Goal: Task Accomplishment & Management: Complete application form

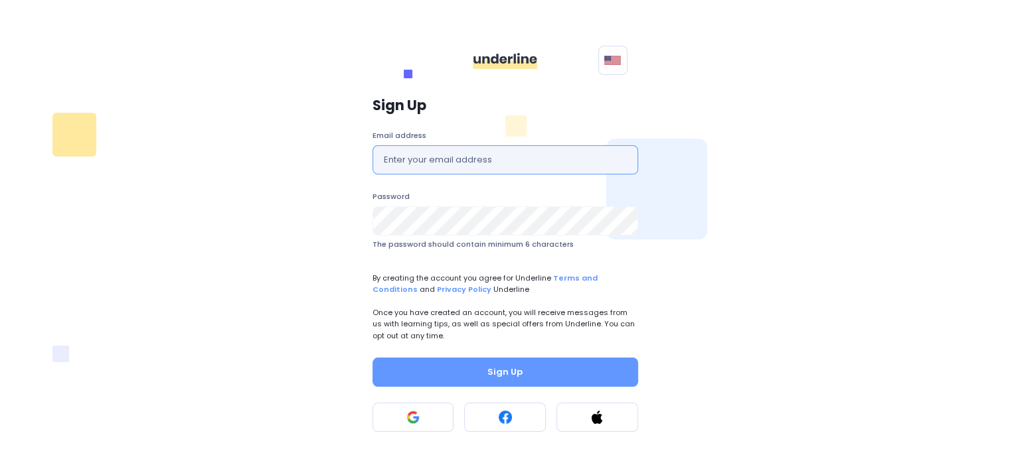
click at [455, 155] on input "text" at bounding box center [505, 159] width 266 height 29
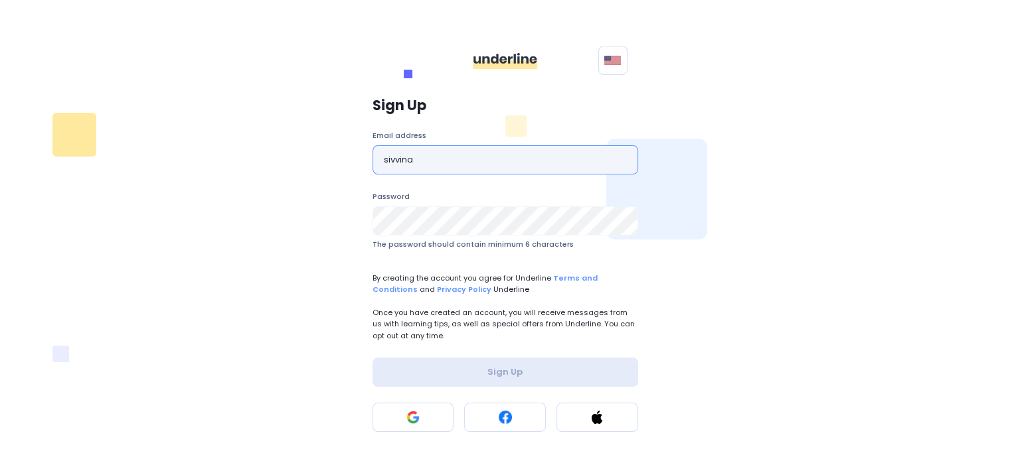
type input "sivvinay222@gmail.com"
click at [411, 427] on button at bounding box center [413, 417] width 82 height 29
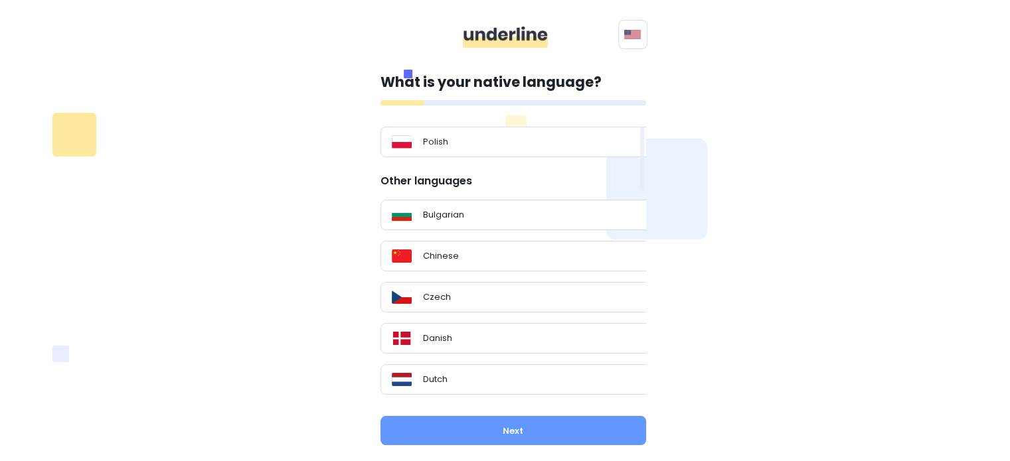
scroll to position [266, 0]
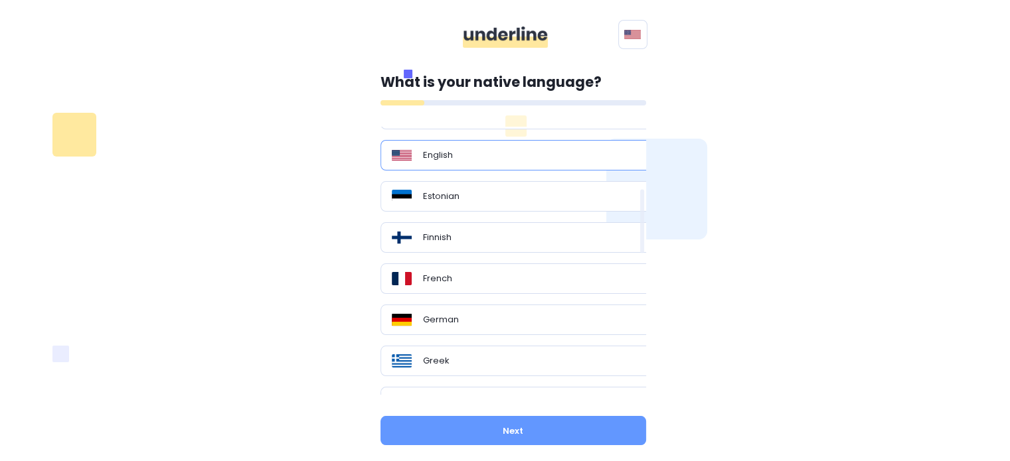
click at [441, 161] on div "English" at bounding box center [518, 155] width 276 height 31
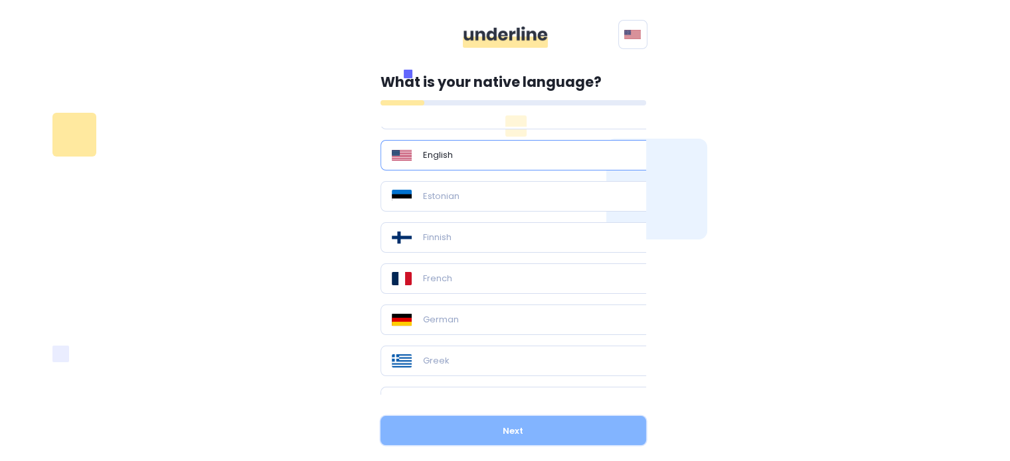
click at [454, 428] on button "Next" at bounding box center [513, 430] width 266 height 29
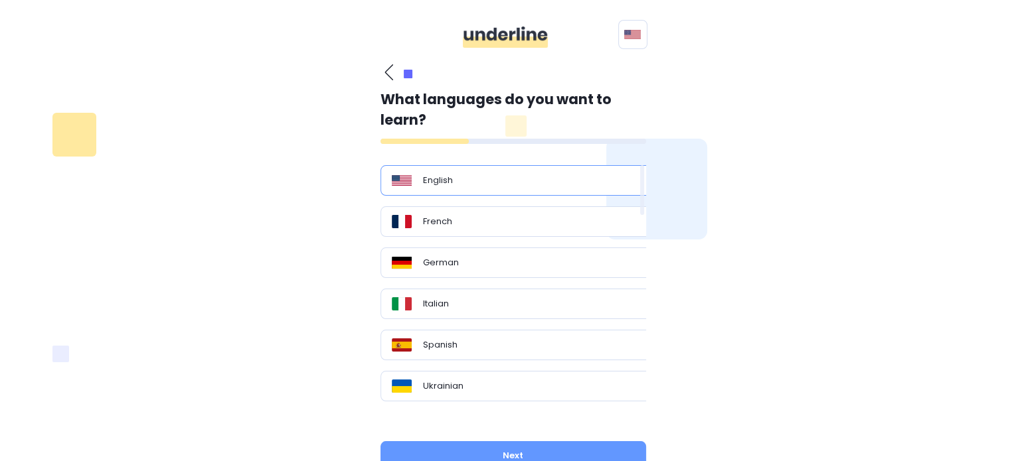
click at [426, 185] on p "English" at bounding box center [438, 180] width 30 height 13
click at [488, 448] on button "Next" at bounding box center [513, 455] width 266 height 29
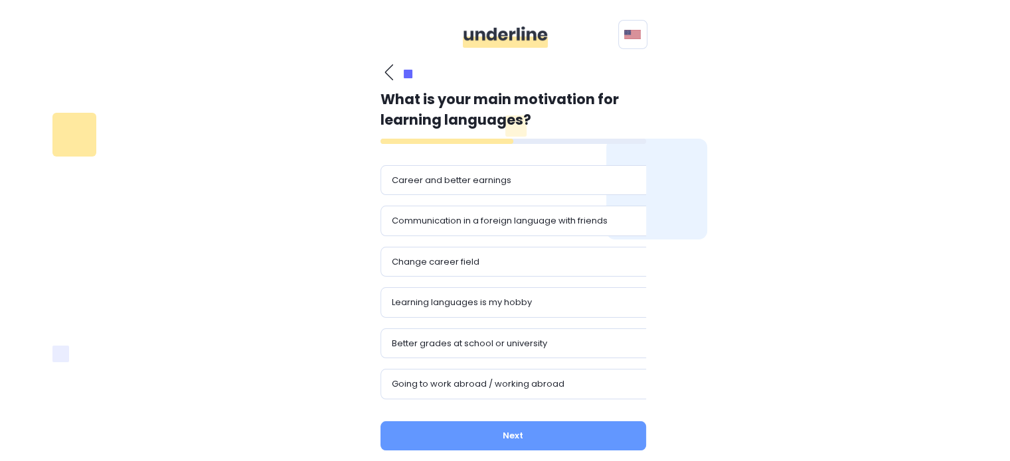
click at [462, 183] on p "Career and better earnings" at bounding box center [452, 180] width 120 height 13
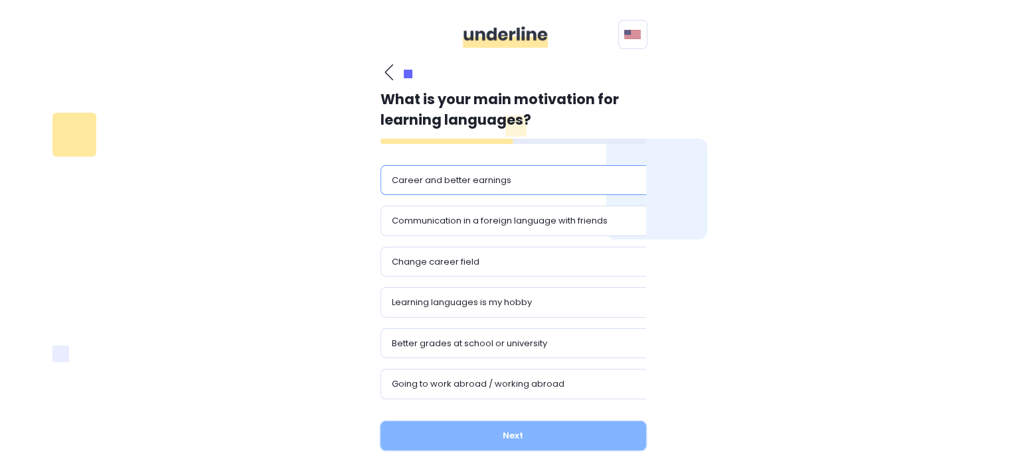
drag, startPoint x: 497, startPoint y: 432, endPoint x: 497, endPoint y: 412, distance: 20.6
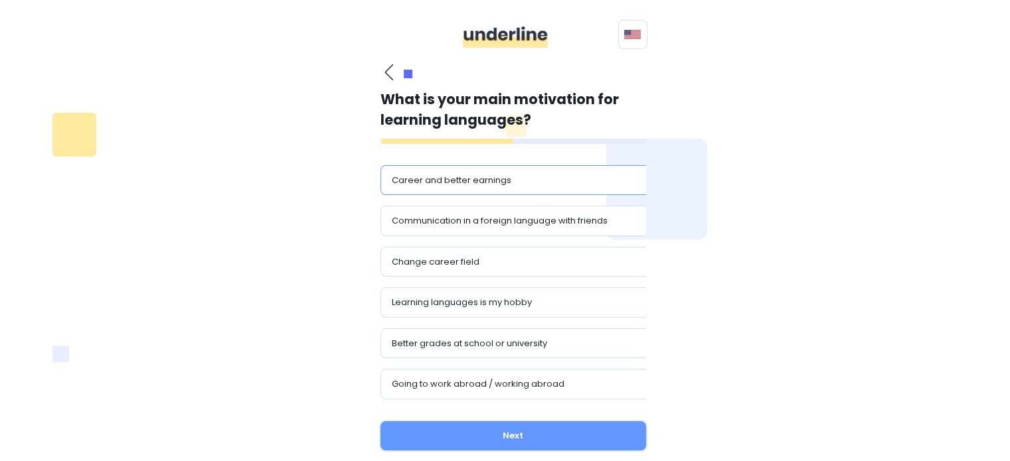
click at [498, 432] on button "Next" at bounding box center [513, 436] width 266 height 29
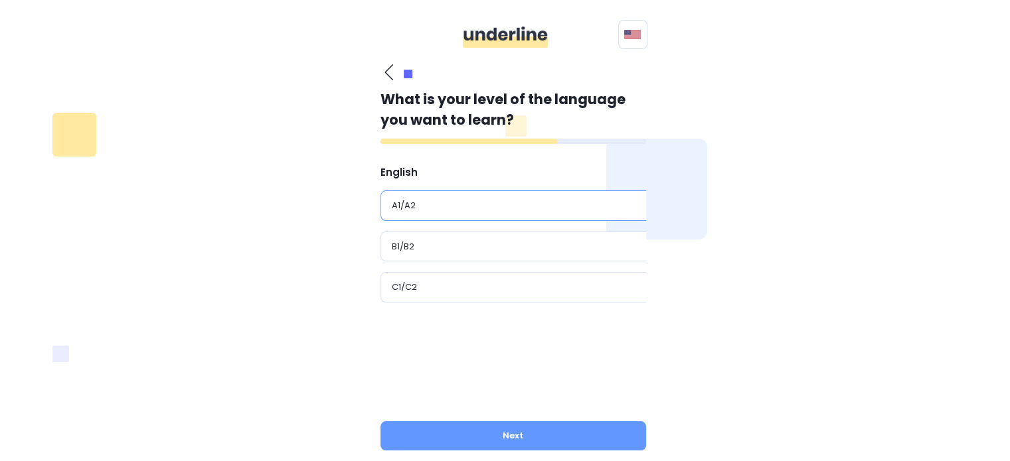
click at [492, 209] on div "A1/A2" at bounding box center [518, 205] width 253 height 13
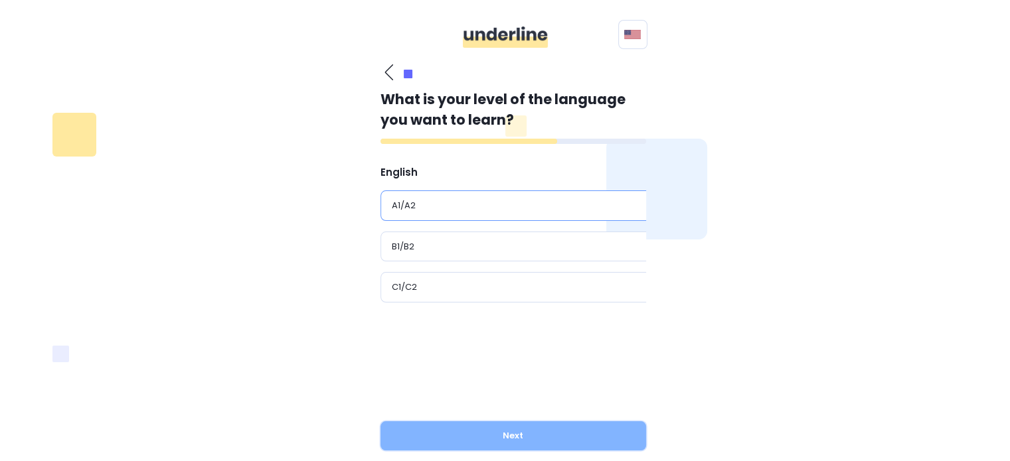
click at [500, 432] on button "Next" at bounding box center [513, 436] width 266 height 29
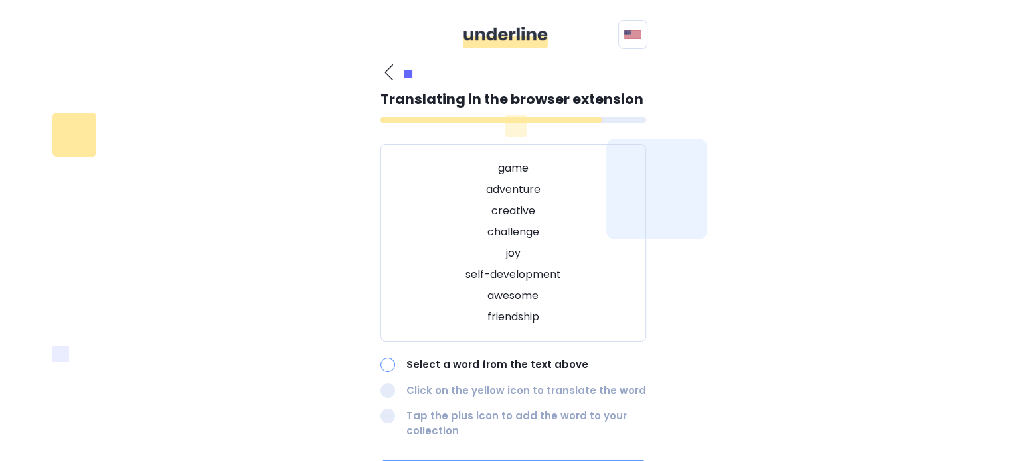
scroll to position [66, 0]
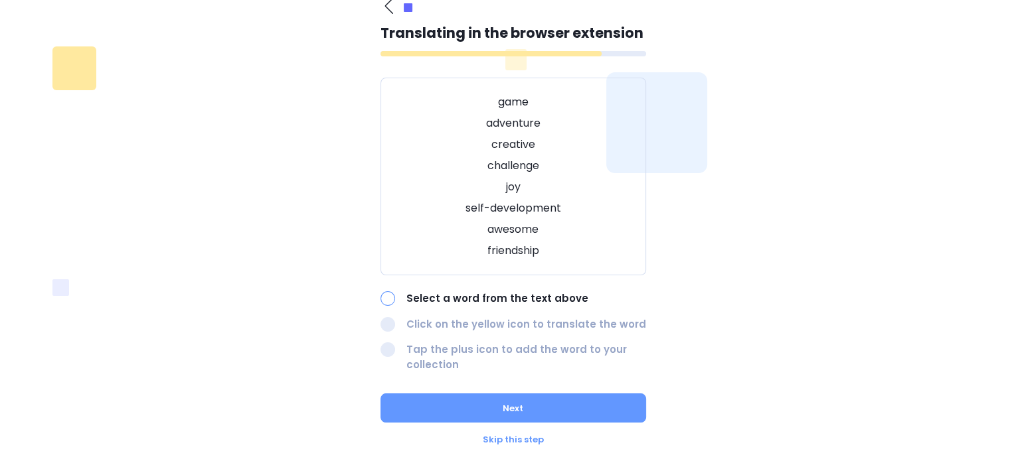
click at [445, 297] on p "Select a word from the text above" at bounding box center [526, 298] width 240 height 15
click at [495, 119] on p "adventure" at bounding box center [513, 124] width 232 height 16
click at [509, 98] on p "game" at bounding box center [513, 102] width 232 height 16
drag, startPoint x: 388, startPoint y: 334, endPoint x: 391, endPoint y: 305, distance: 29.4
click at [388, 329] on div "Select a word from the text above Click on the yellow icon to translate the wor…" at bounding box center [513, 331] width 266 height 81
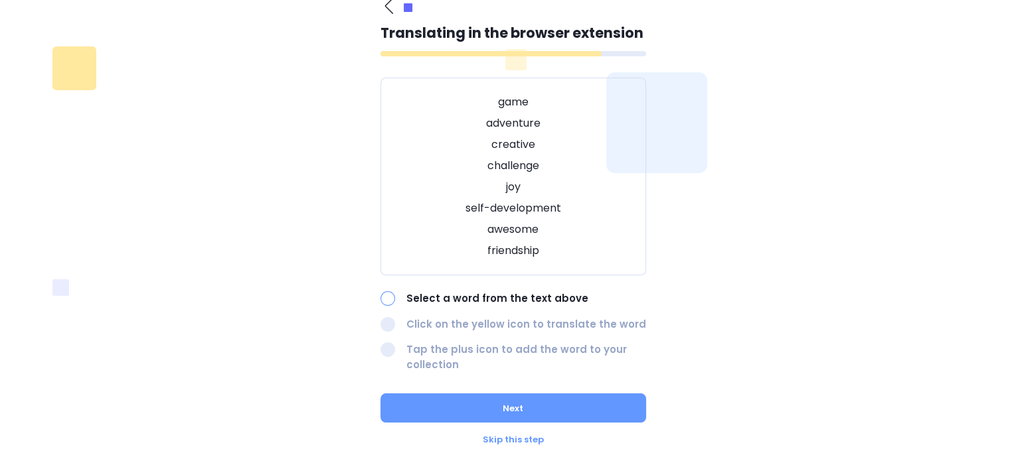
drag, startPoint x: 391, startPoint y: 297, endPoint x: 409, endPoint y: 339, distance: 45.5
click at [390, 297] on div at bounding box center [387, 298] width 15 height 15
click at [500, 254] on p "friendship" at bounding box center [513, 251] width 232 height 16
drag, startPoint x: 497, startPoint y: 249, endPoint x: 540, endPoint y: 252, distance: 43.3
click at [540, 252] on p "friendship" at bounding box center [513, 251] width 232 height 16
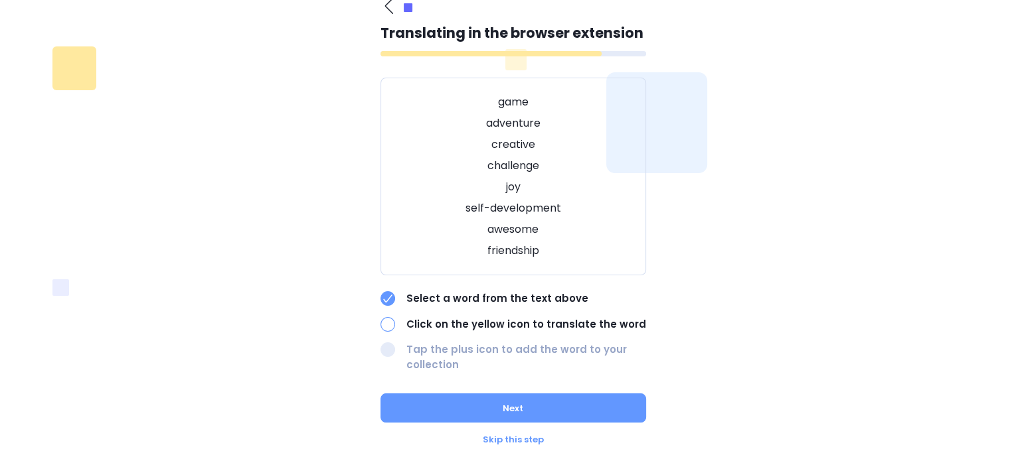
click at [561, 235] on p "awesome" at bounding box center [513, 230] width 232 height 16
click at [390, 320] on div at bounding box center [387, 324] width 15 height 15
drag, startPoint x: 489, startPoint y: 81, endPoint x: 524, endPoint y: 74, distance: 35.2
click at [524, 74] on div "Translating in the browser extension game adventure creative challenge joy self…" at bounding box center [513, 198] width 266 height 351
drag, startPoint x: 494, startPoint y: 128, endPoint x: 501, endPoint y: 129, distance: 6.8
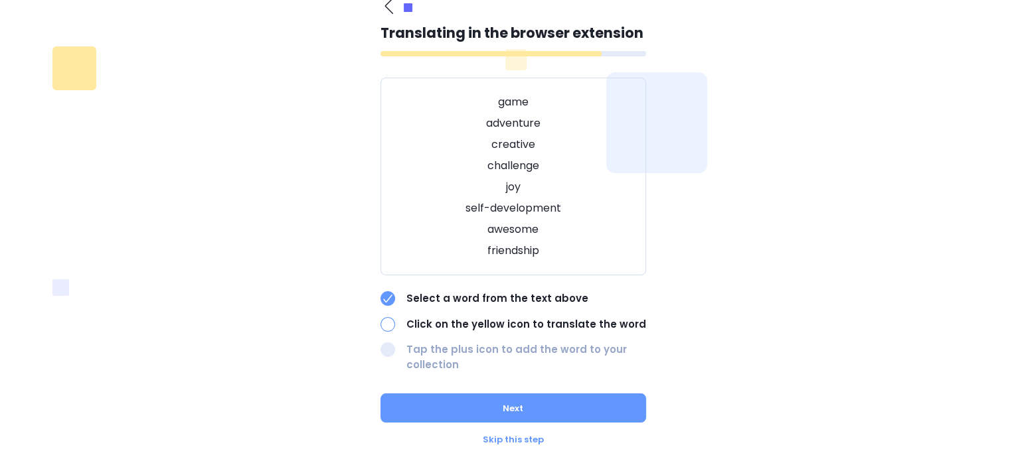
click at [496, 129] on p "adventure" at bounding box center [513, 124] width 232 height 16
drag, startPoint x: 517, startPoint y: 102, endPoint x: 547, endPoint y: 104, distance: 30.6
click at [547, 104] on p "game" at bounding box center [513, 102] width 232 height 16
drag, startPoint x: 436, startPoint y: 135, endPoint x: 440, endPoint y: 157, distance: 22.3
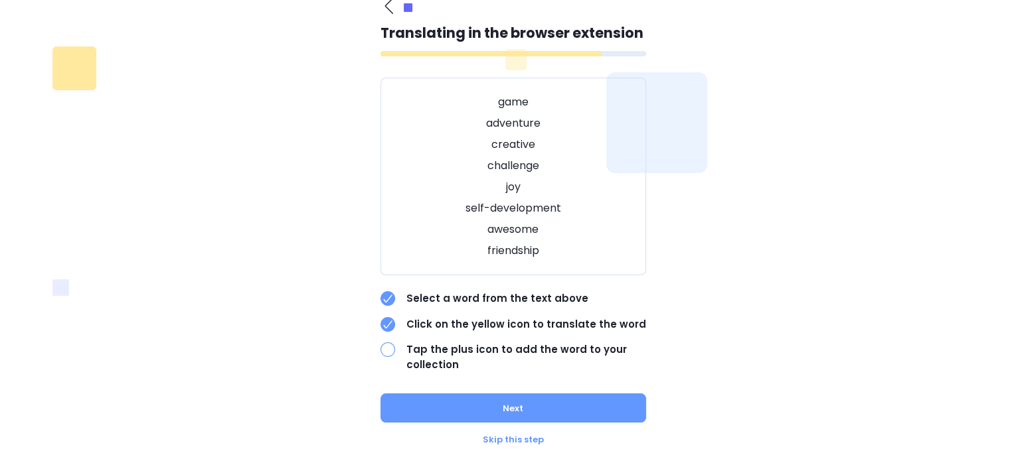
click at [436, 137] on div "game adventure creative challenge joy self-development awesome friendship" at bounding box center [513, 177] width 266 height 198
drag, startPoint x: 468, startPoint y: 204, endPoint x: 538, endPoint y: 206, distance: 70.4
click at [538, 206] on p "self-development" at bounding box center [513, 208] width 232 height 16
drag, startPoint x: 523, startPoint y: 203, endPoint x: 561, endPoint y: 165, distance: 54.0
click at [564, 163] on p "challenge" at bounding box center [513, 166] width 232 height 16
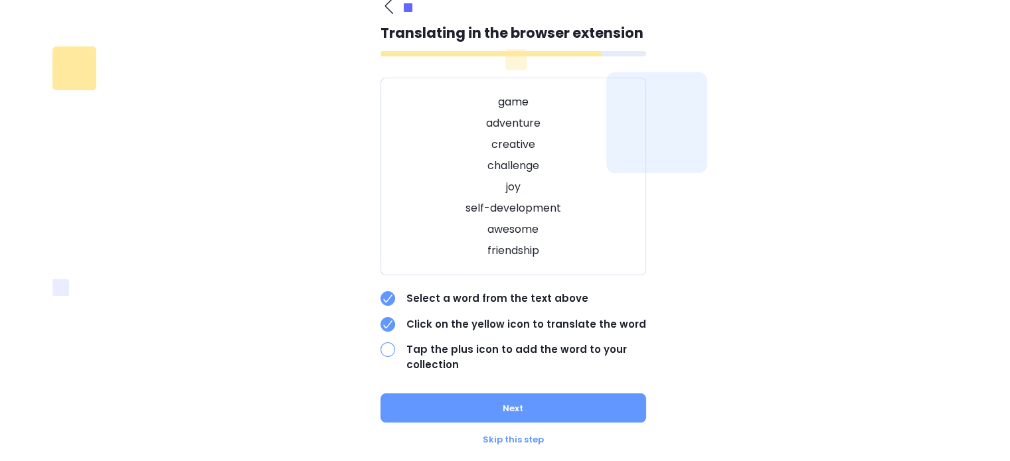
click at [486, 214] on p "self-development" at bounding box center [513, 208] width 232 height 16
click at [483, 204] on p "self-development" at bounding box center [513, 208] width 232 height 16
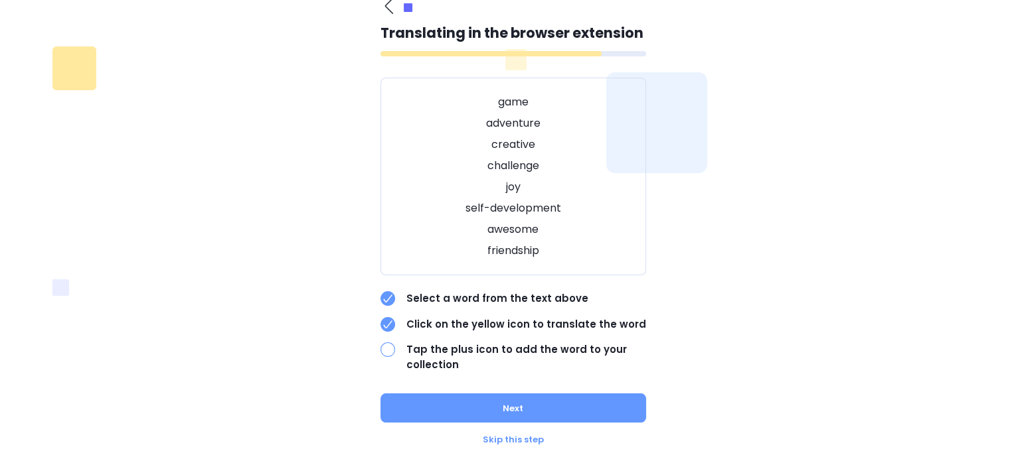
click at [542, 164] on p "challenge" at bounding box center [513, 166] width 232 height 16
drag, startPoint x: 455, startPoint y: 202, endPoint x: 572, endPoint y: 207, distance: 117.6
click at [572, 207] on p "self-development" at bounding box center [513, 208] width 232 height 16
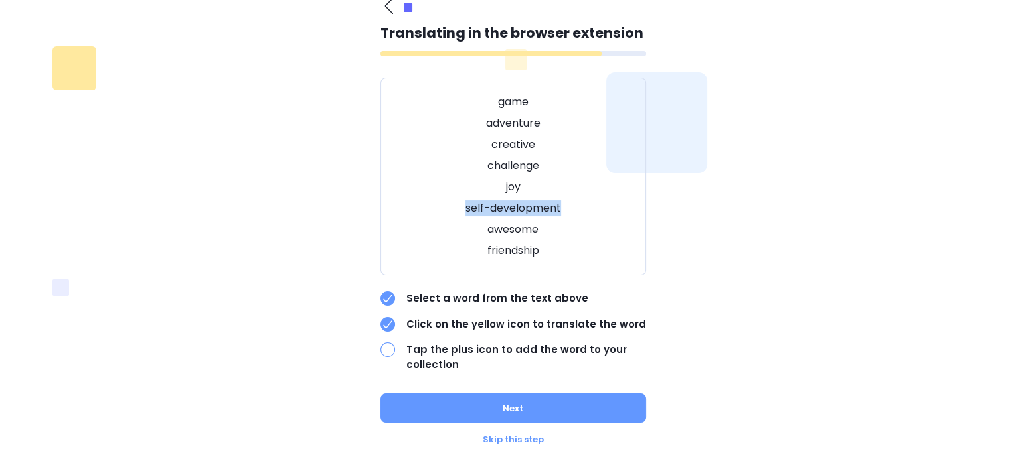
drag, startPoint x: 368, startPoint y: 362, endPoint x: 385, endPoint y: 348, distance: 22.6
click at [370, 361] on div "What is your native language? Polish Other languages Bulgarian Chinese Czech Da…" at bounding box center [505, 221] width 908 height 465
click at [388, 347] on div at bounding box center [387, 350] width 15 height 15
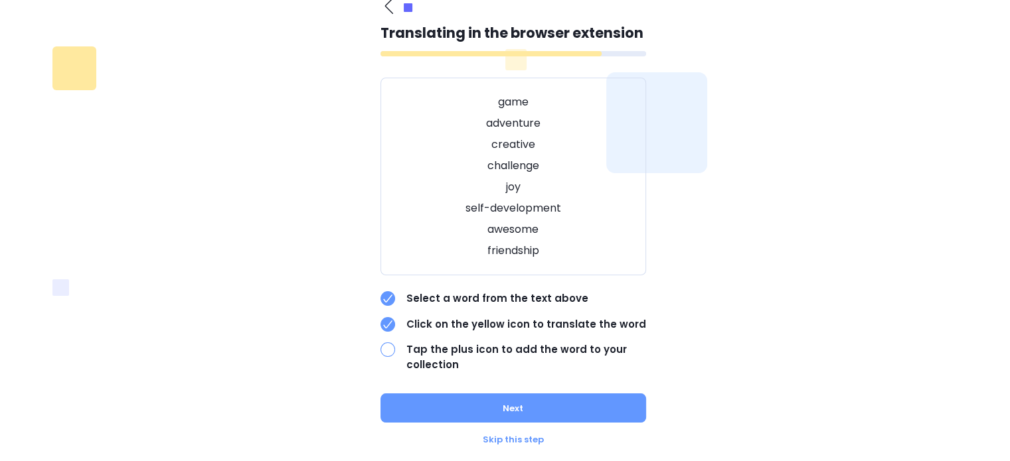
click at [388, 347] on div at bounding box center [387, 350] width 15 height 15
click at [476, 404] on button "Next" at bounding box center [513, 408] width 266 height 29
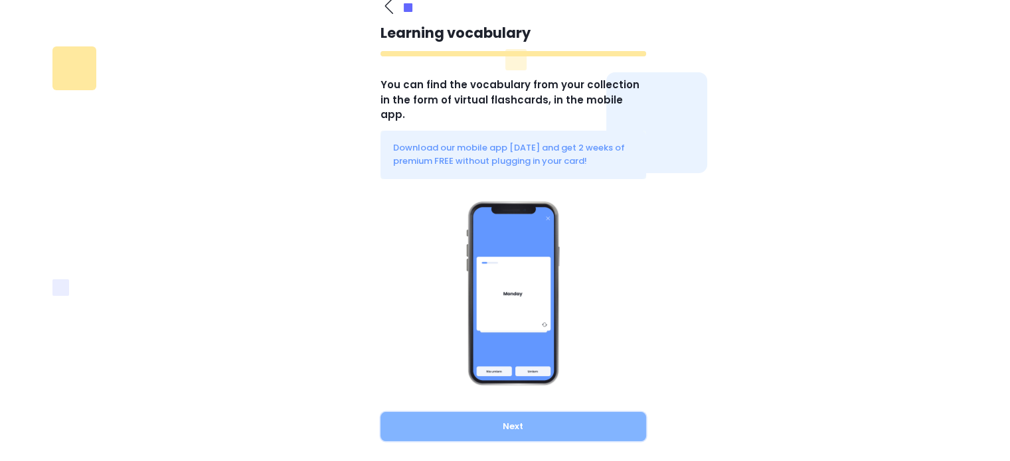
click at [519, 422] on button "Next" at bounding box center [513, 426] width 266 height 29
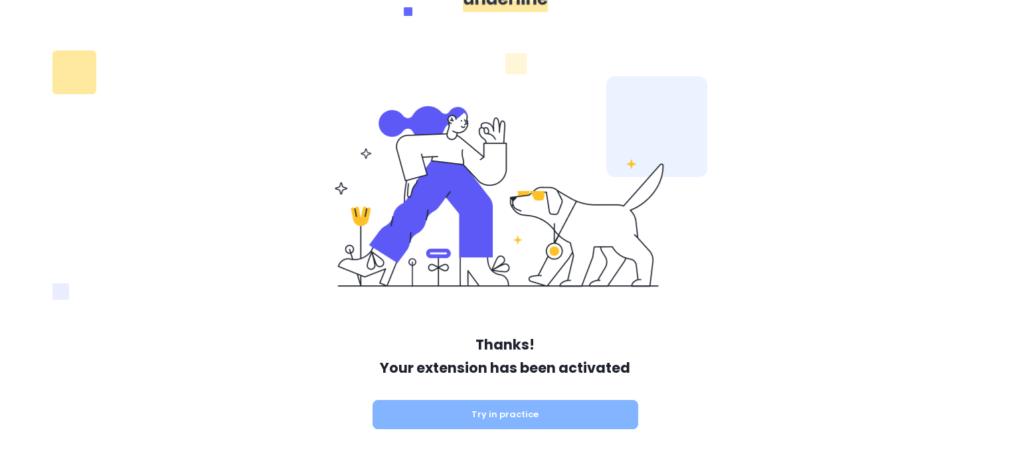
scroll to position [0, 0]
